Goal: Transaction & Acquisition: Purchase product/service

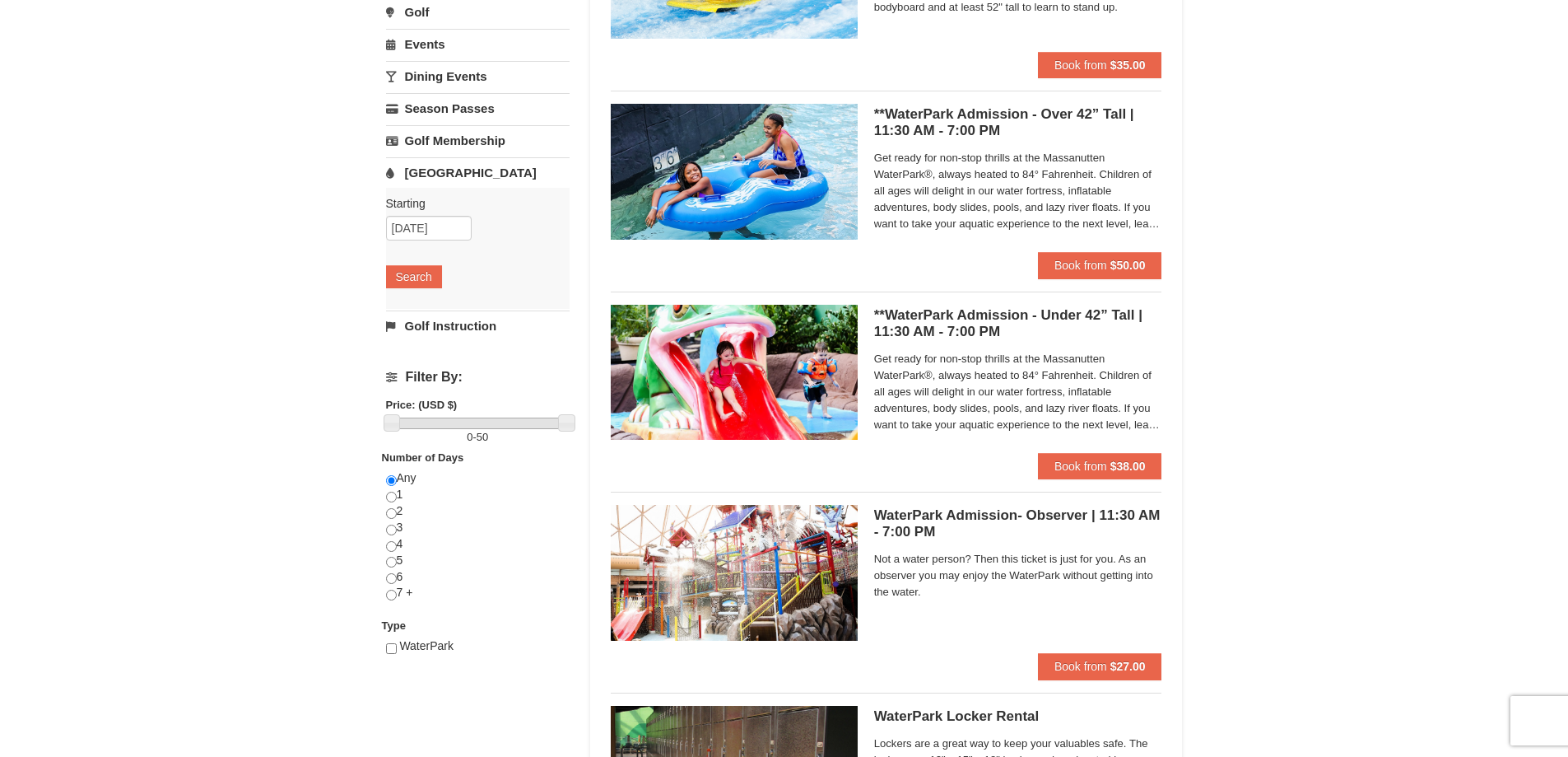
scroll to position [291, 0]
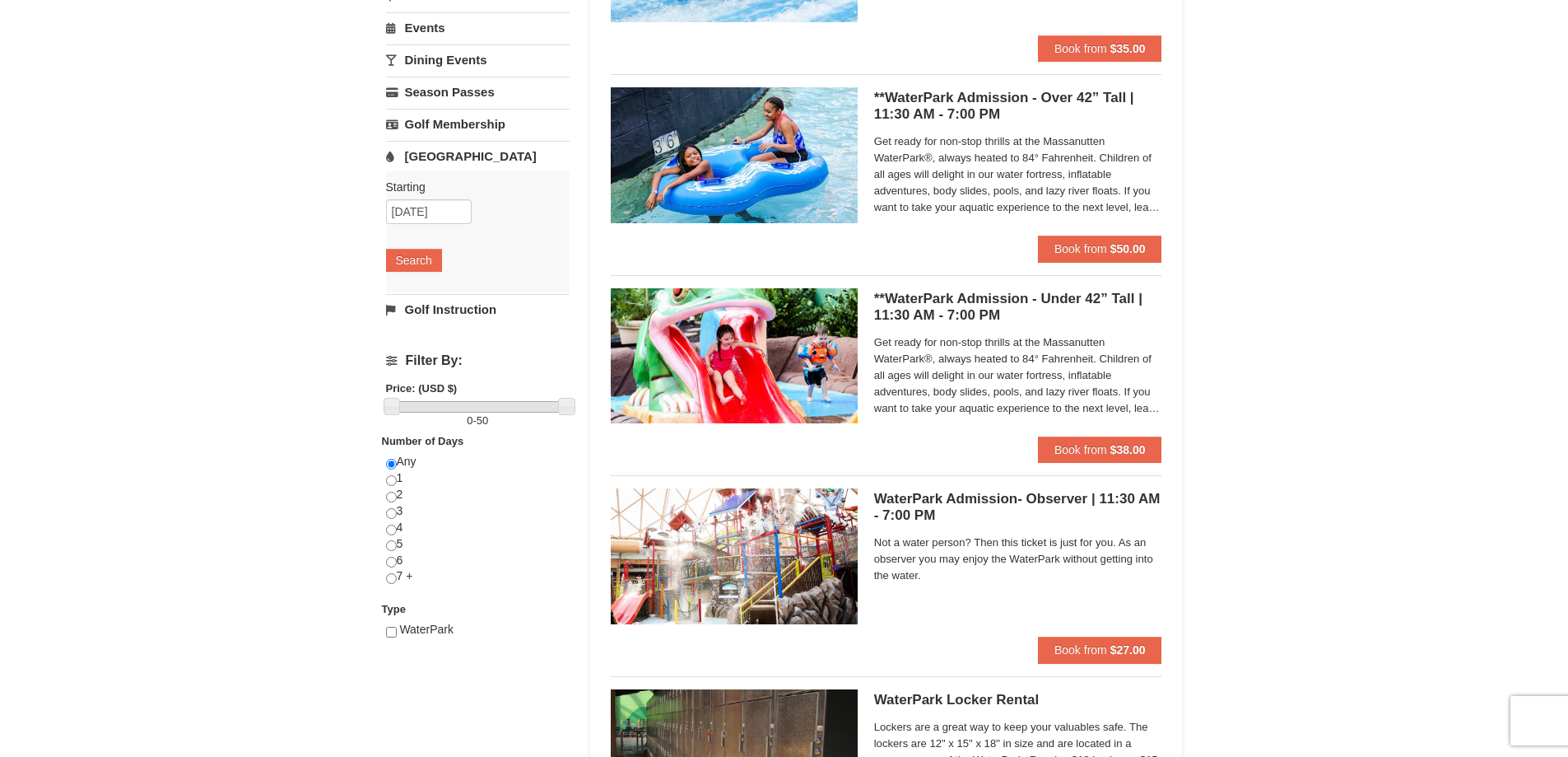
click at [804, 168] on img at bounding box center [734, 155] width 247 height 135
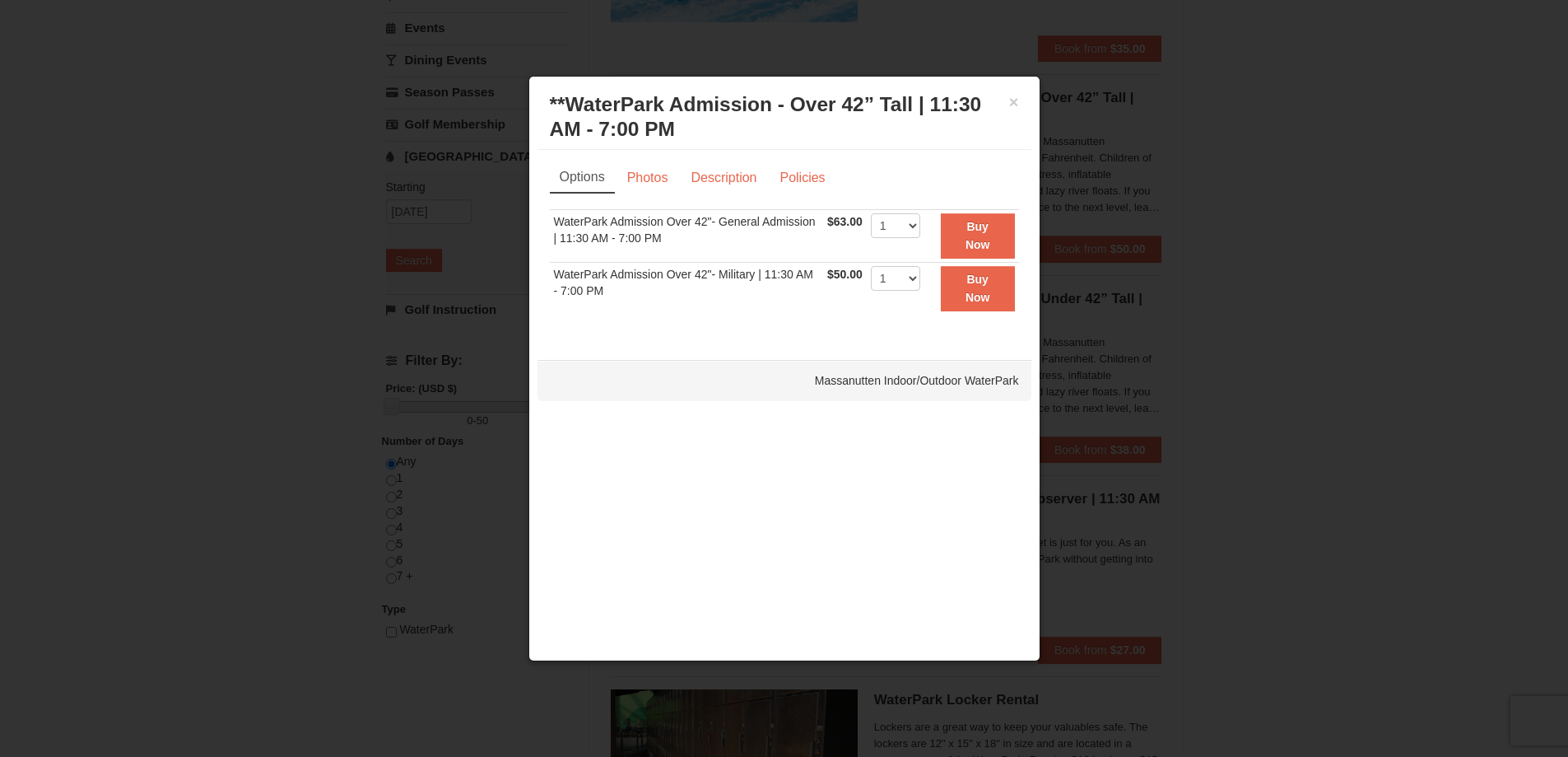
click at [1021, 104] on div "× **WaterPark Admission - Over 42” Tall | 11:30 AM - 7:00 PM Massanutten Indoor…" at bounding box center [785, 117] width 494 height 65
click at [1009, 99] on button "×" at bounding box center [1014, 102] width 10 height 16
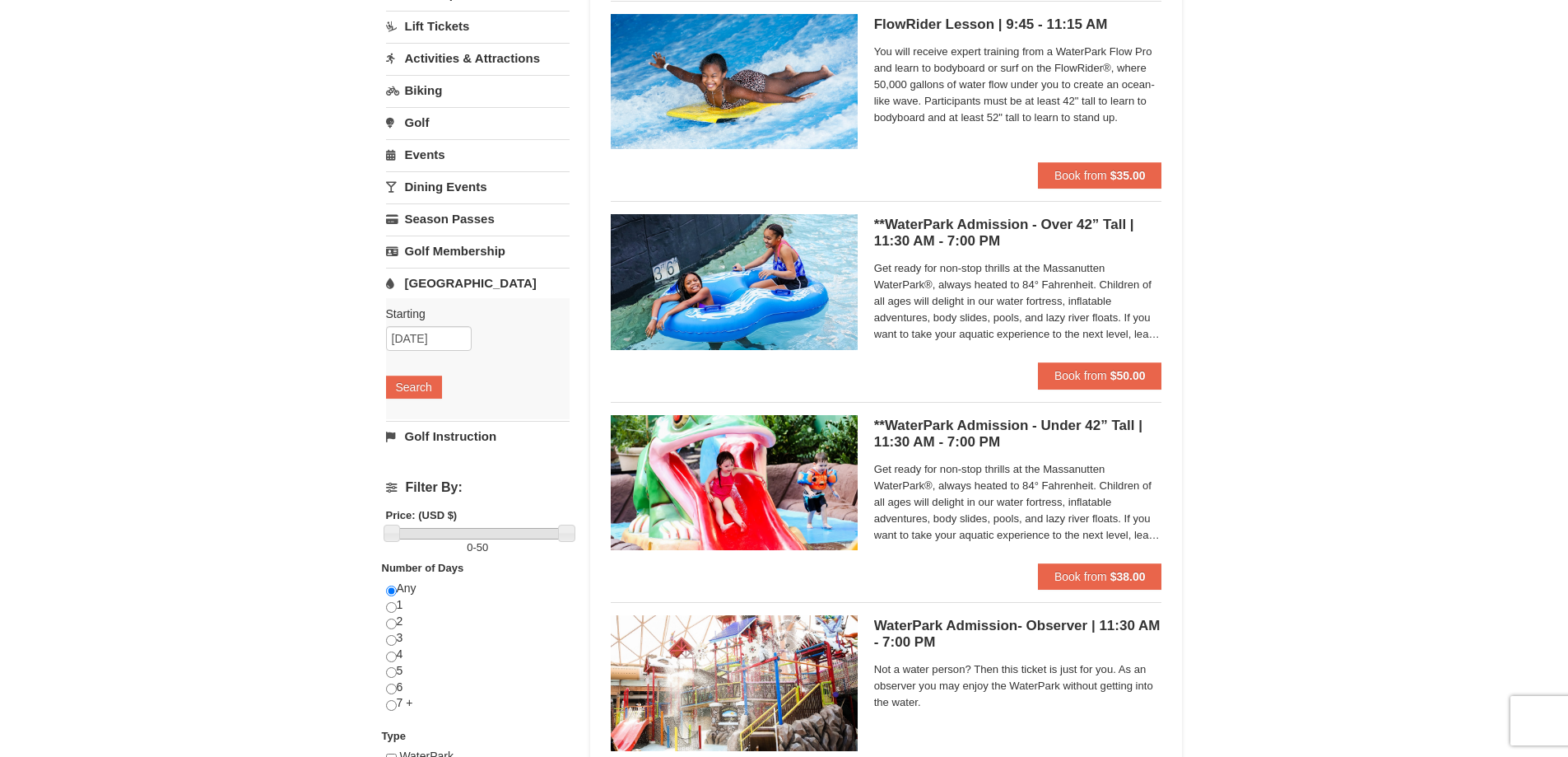
scroll to position [0, 0]
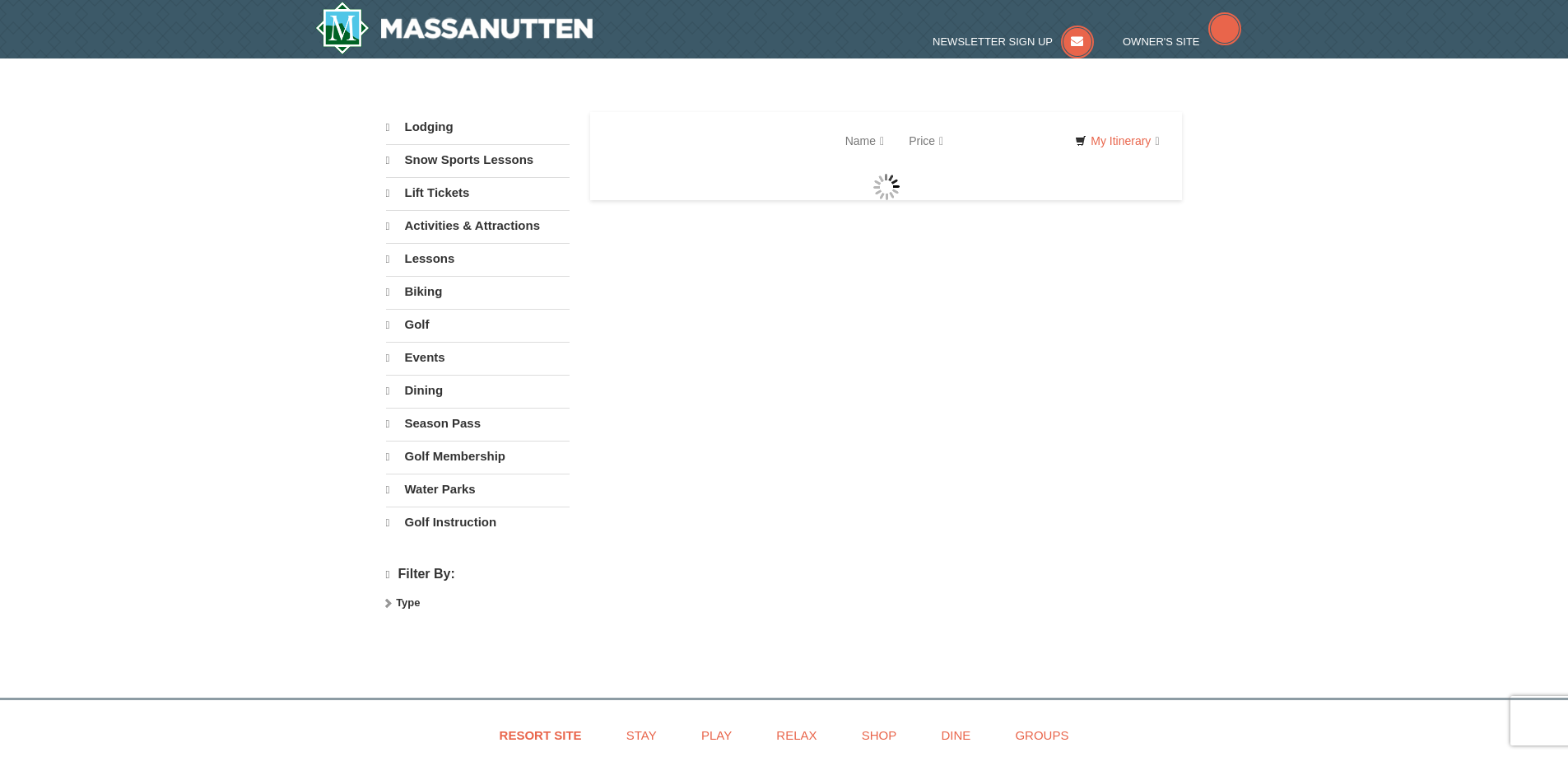
select select "9"
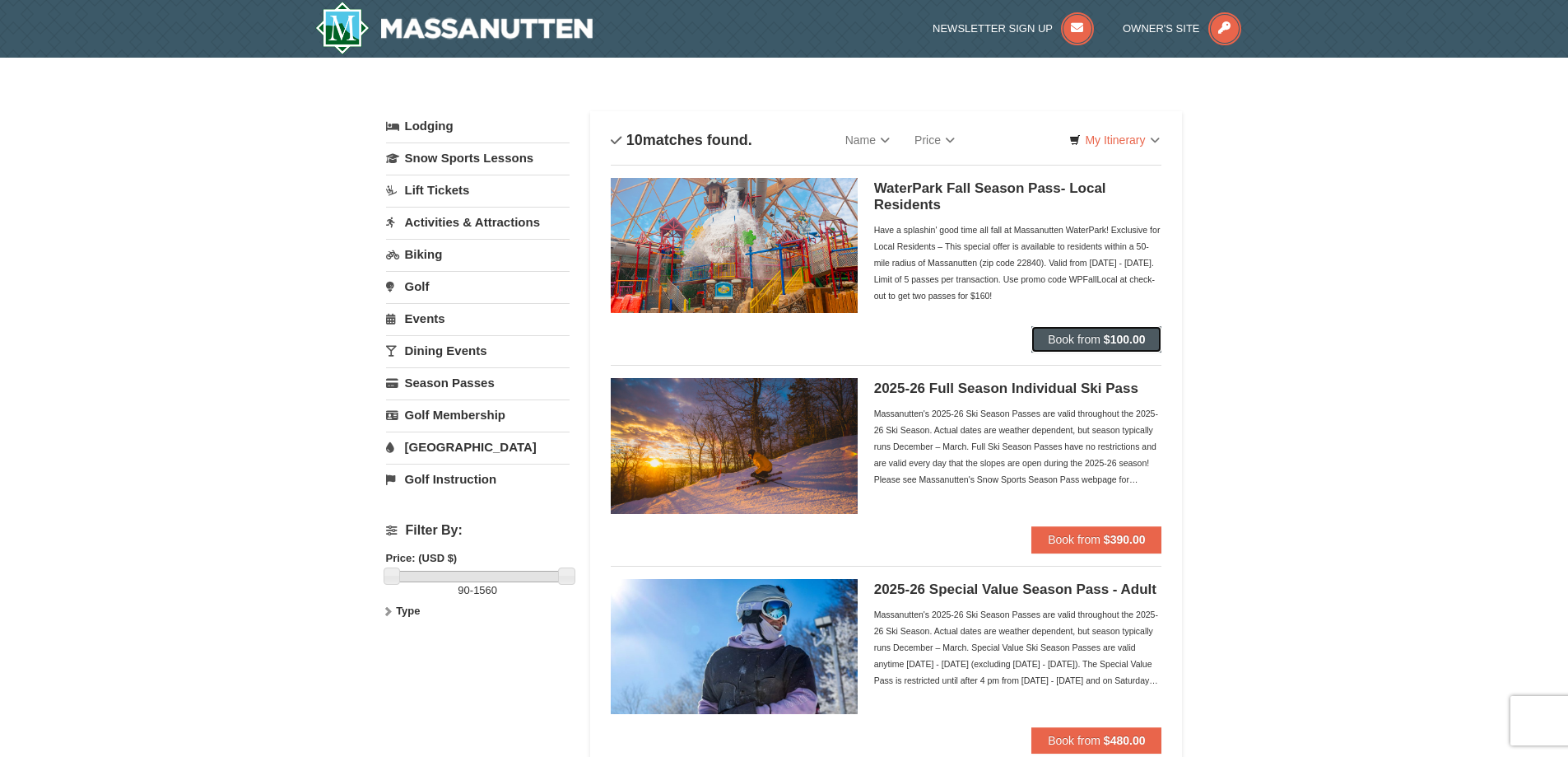
click at [1081, 332] on button "Book from $100.00" at bounding box center [1097, 339] width 130 height 26
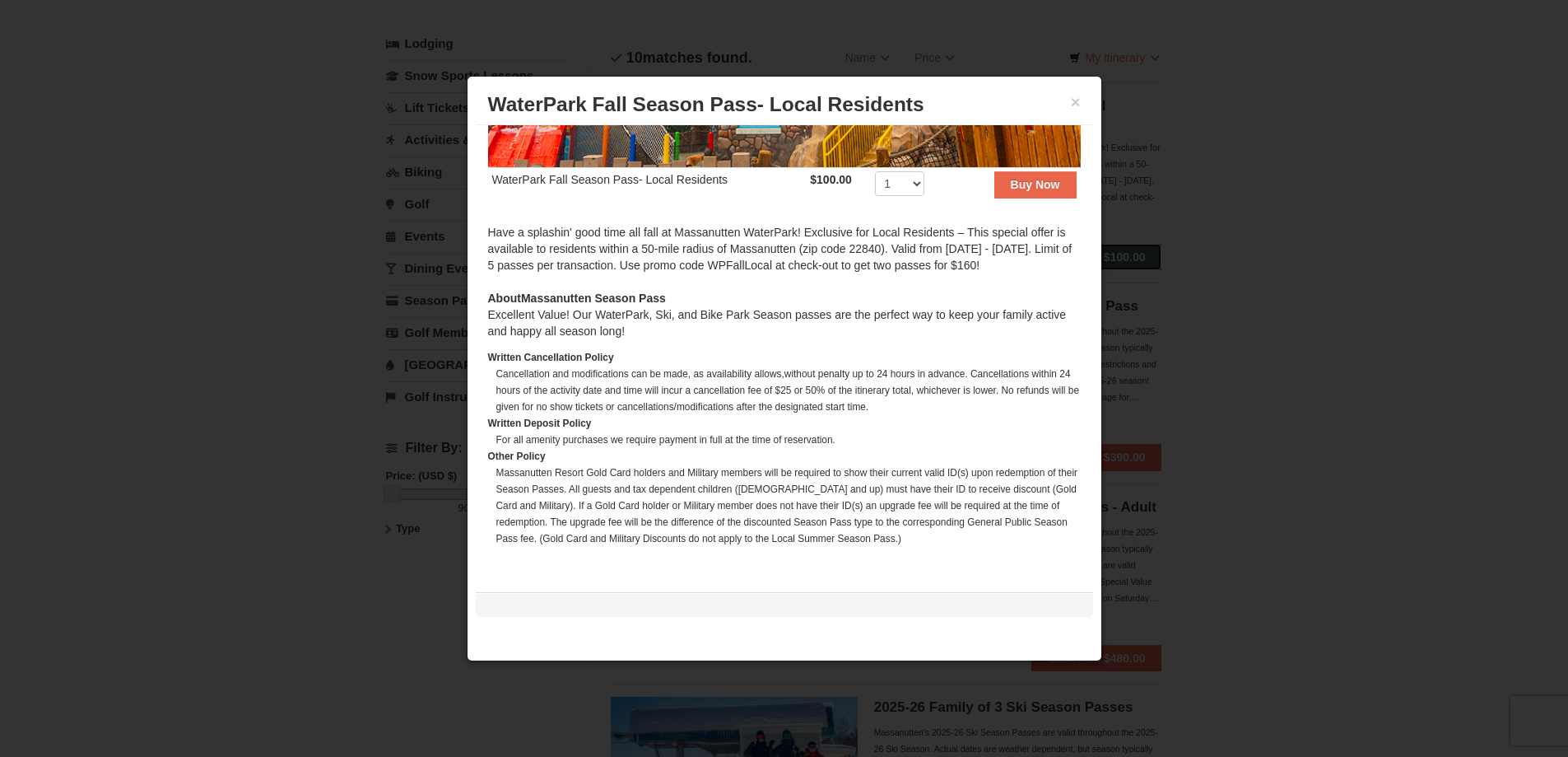
scroll to position [57, 0]
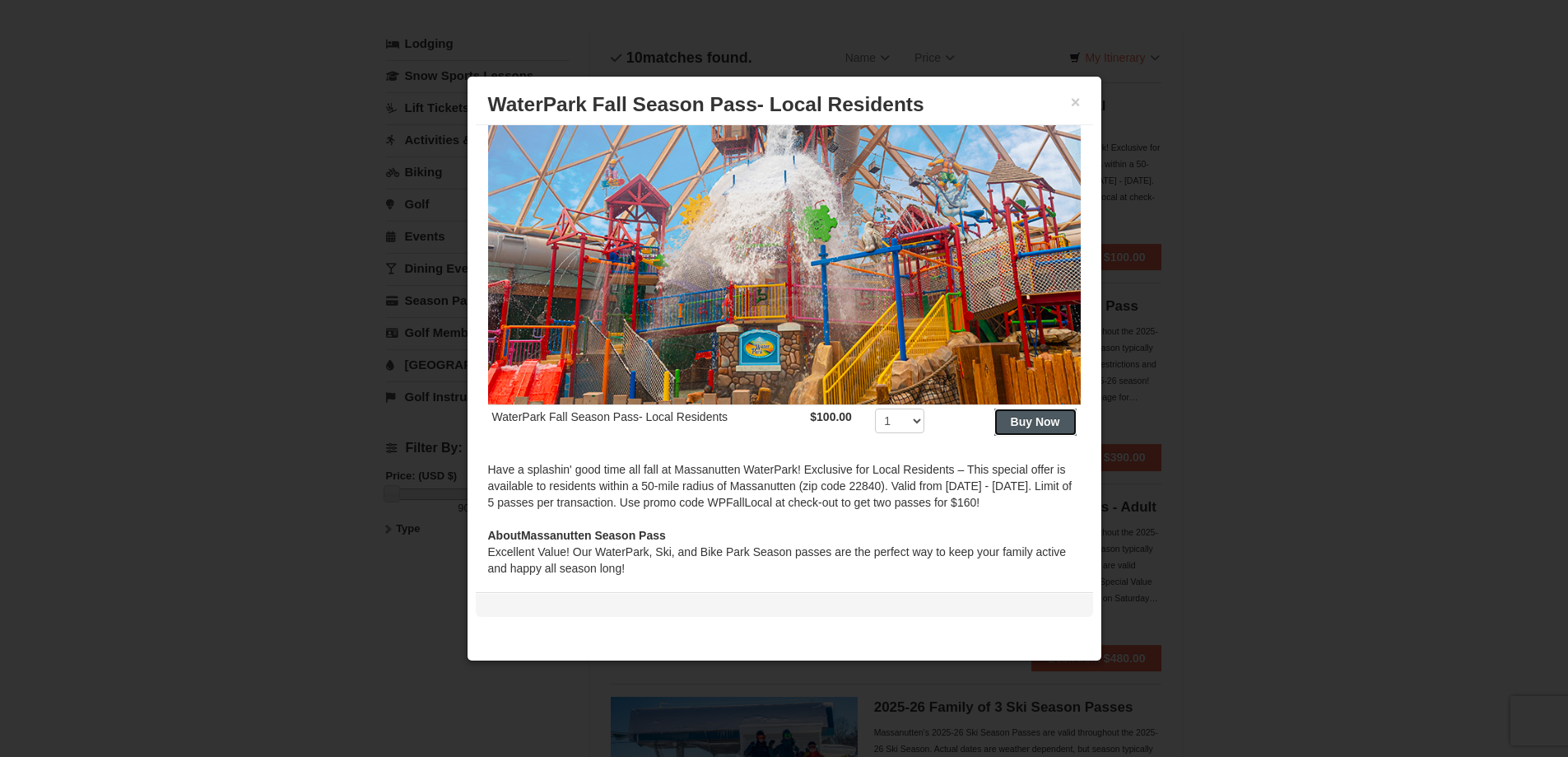
click at [1032, 415] on strong "Buy Now" at bounding box center [1036, 421] width 49 height 13
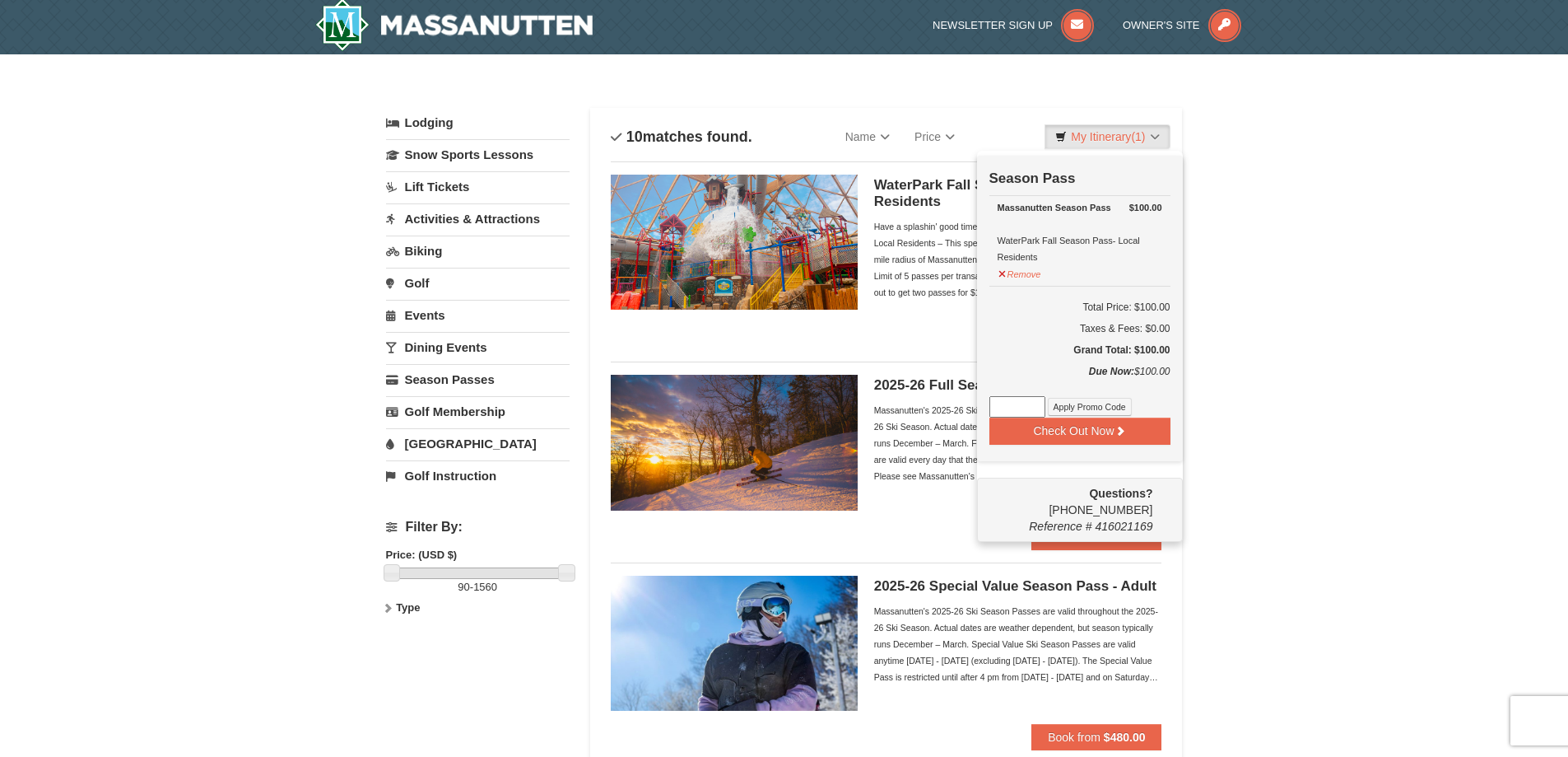
scroll to position [5, 0]
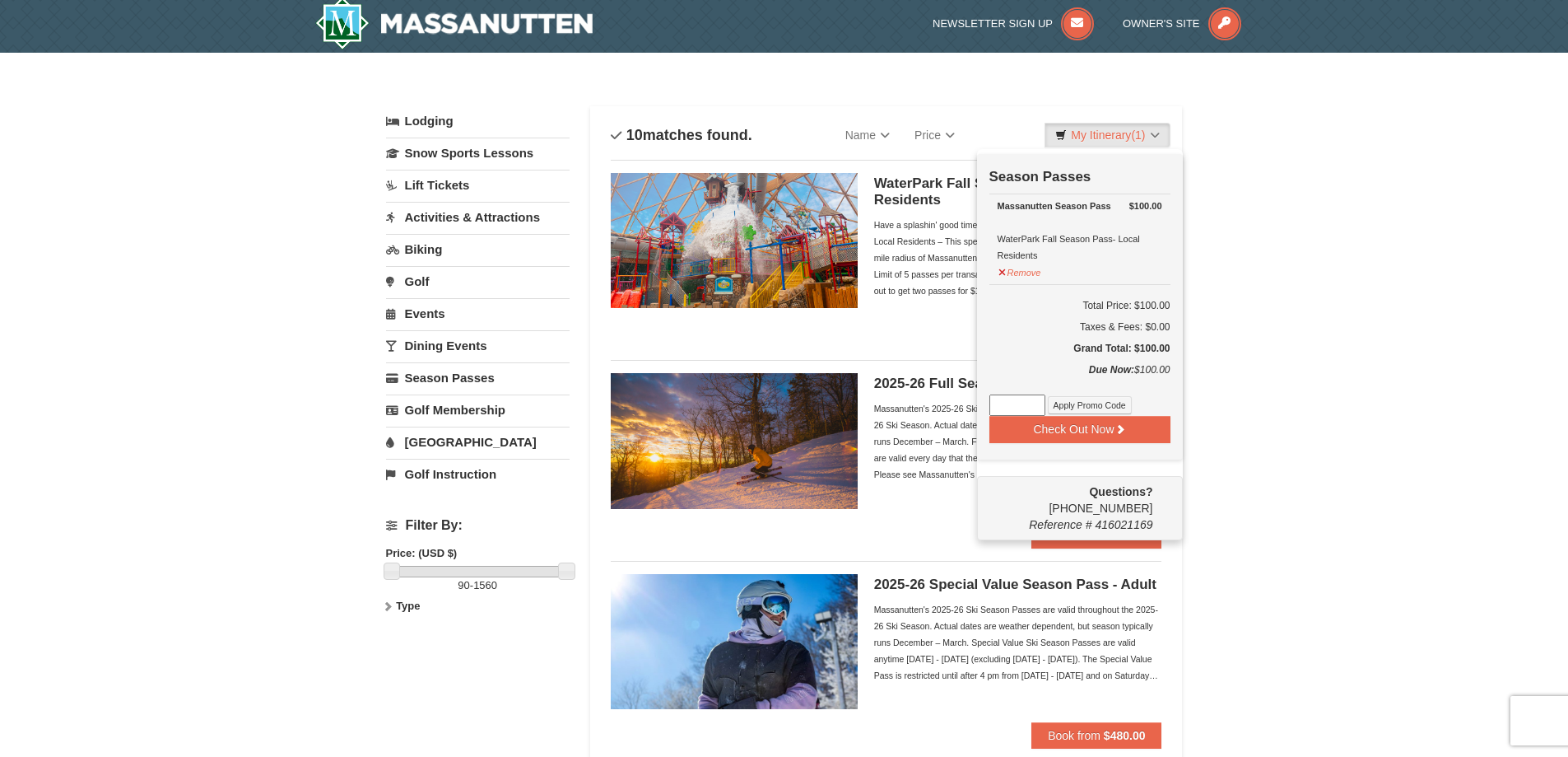
click at [933, 337] on li "WaterPark Fall Season Pass- Local Residents Have a splashin' good time all fall…" at bounding box center [886, 254] width 552 height 188
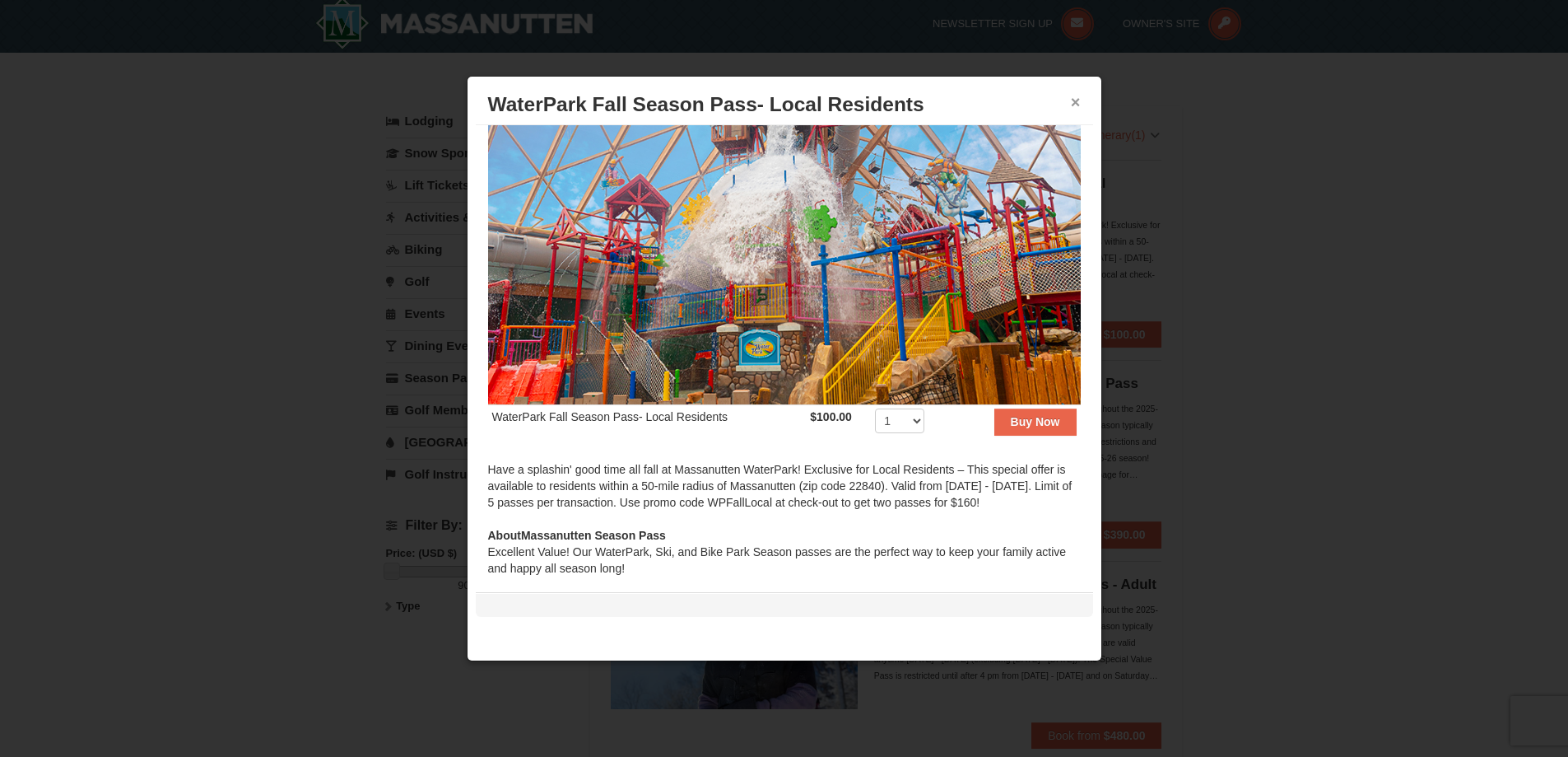
click at [1076, 103] on button "×" at bounding box center [1076, 102] width 10 height 16
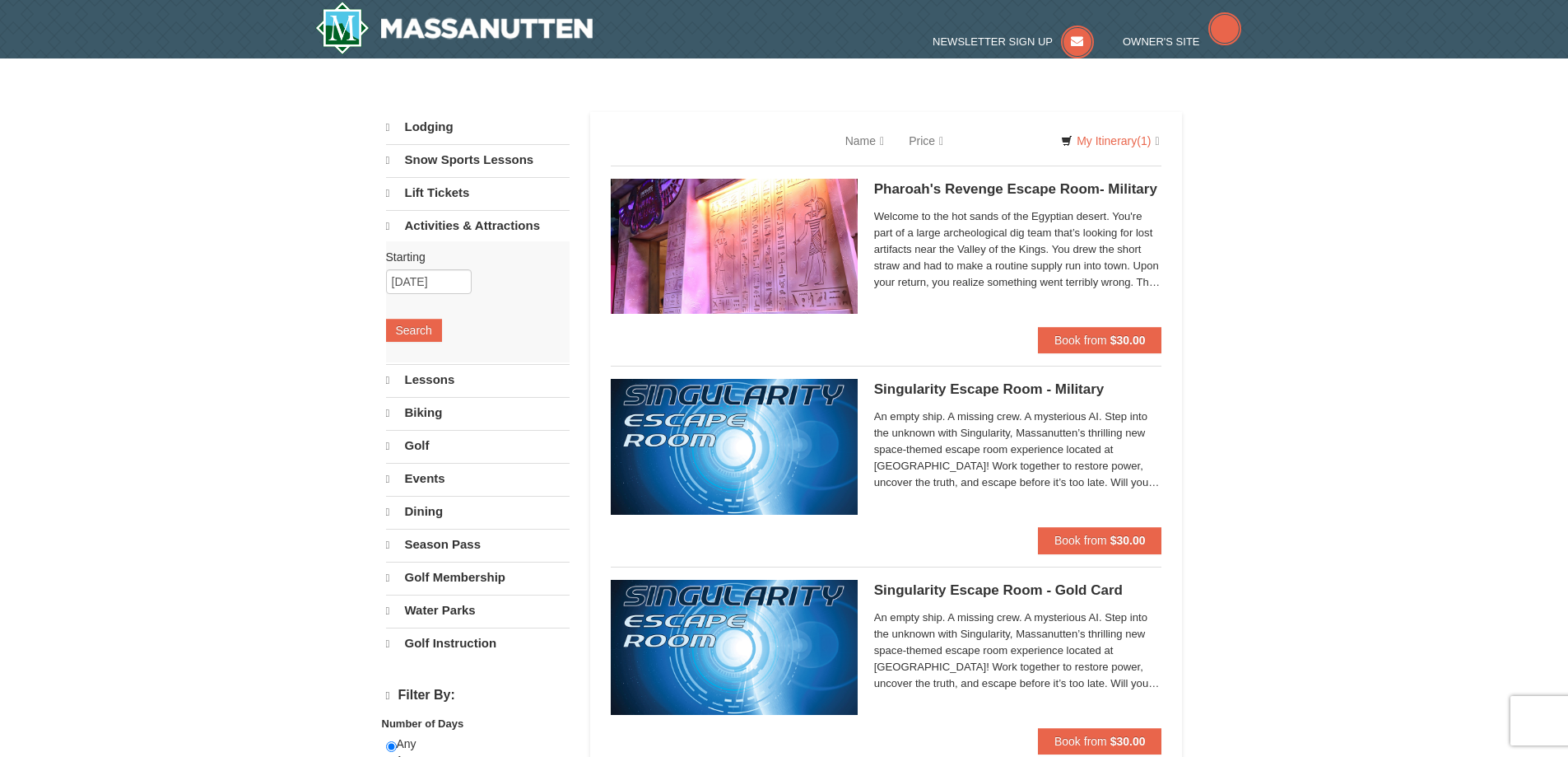
select select "9"
